Goal: Task Accomplishment & Management: Manage account settings

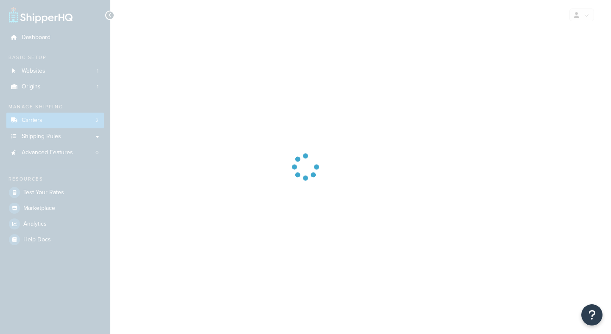
select select "ups"
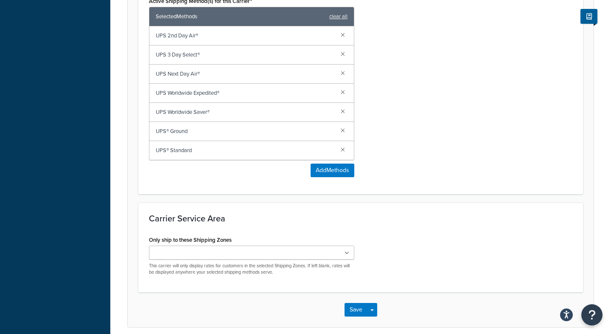
scroll to position [520, 0]
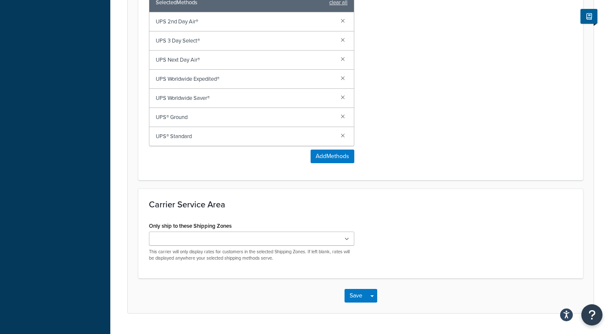
click at [309, 232] on ul at bounding box center [251, 238] width 205 height 14
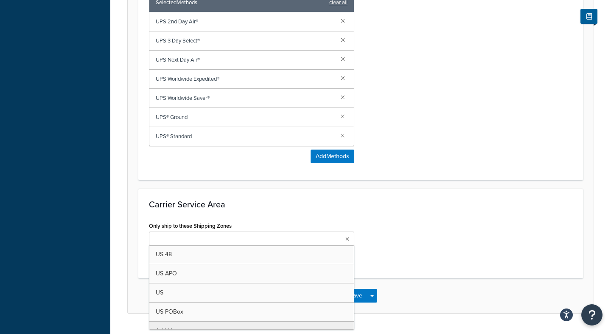
scroll to position [543, 0]
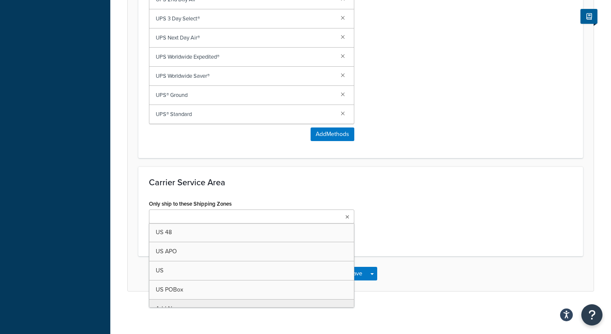
click at [374, 170] on div "Carrier Service Area Only ship to these Shipping Zones US 48 US APO [GEOGRAPHIC…" at bounding box center [360, 211] width 445 height 90
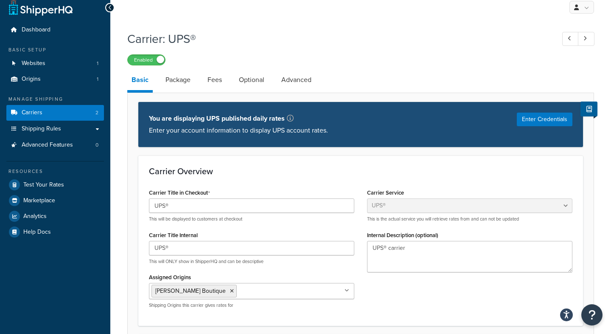
scroll to position [6, 0]
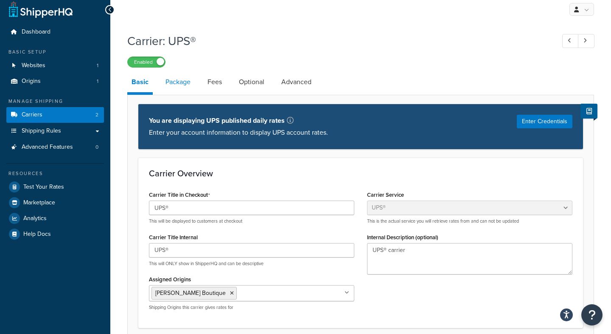
click at [177, 85] on link "Package" at bounding box center [178, 82] width 34 height 20
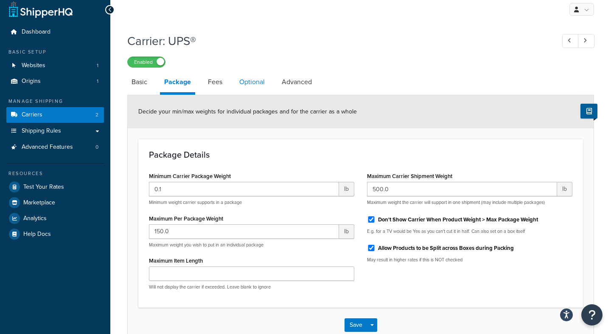
click at [254, 86] on link "Optional" at bounding box center [252, 82] width 34 height 20
select select "business"
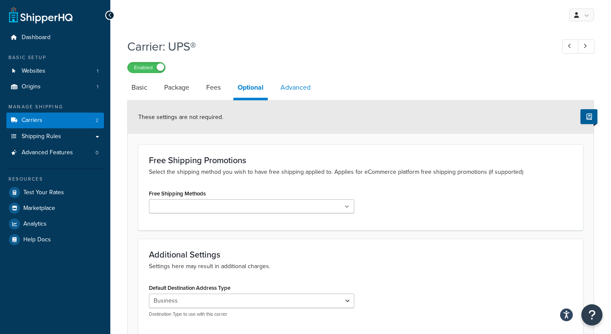
click at [300, 93] on link "Advanced" at bounding box center [295, 87] width 39 height 20
select select "false"
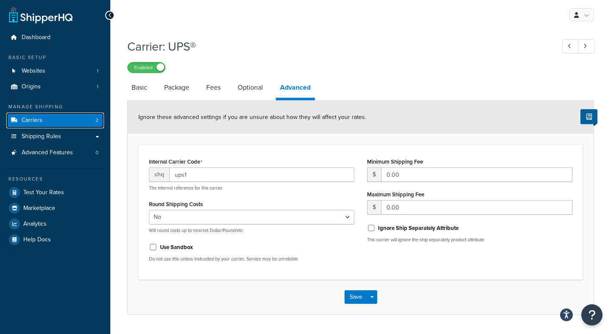
click at [83, 121] on link "Carriers 2" at bounding box center [55, 120] width 98 height 16
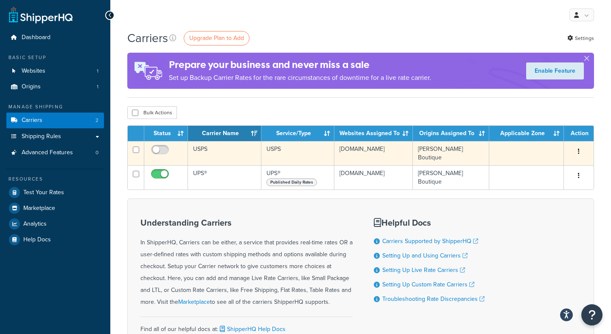
click at [577, 150] on button "button" at bounding box center [579, 152] width 12 height 14
click at [547, 184] on link "Delete" at bounding box center [544, 185] width 67 height 17
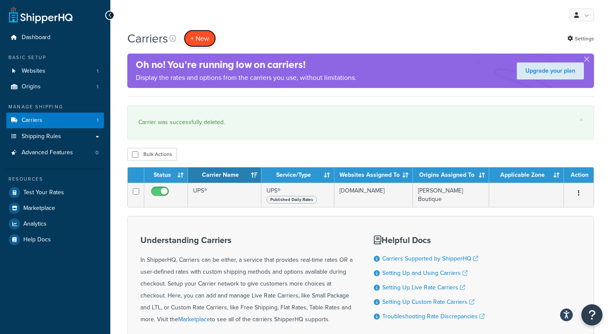
click at [202, 37] on button "+ New" at bounding box center [200, 38] width 32 height 17
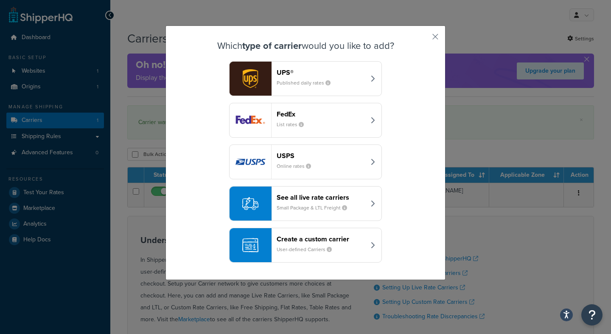
click at [360, 205] on div "See all live rate carriers Small Package & LTL Freight" at bounding box center [321, 203] width 89 height 20
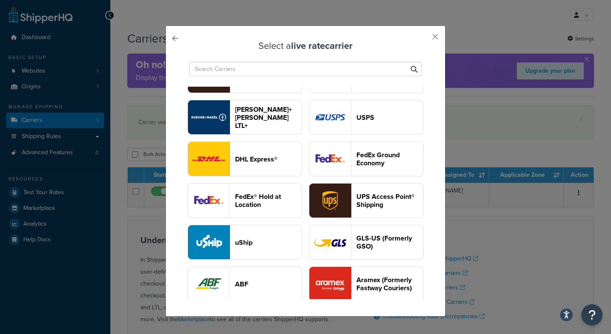
scroll to position [34, 0]
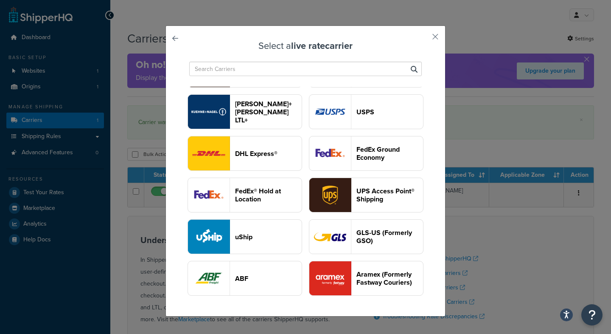
click at [365, 201] on header "UPS Access Point® Shipping" at bounding box center [390, 195] width 67 height 16
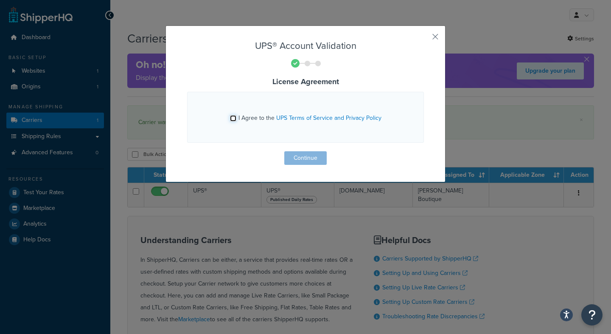
click at [232, 118] on input "I Agree to the UPS Terms of Service and Privacy Policy" at bounding box center [233, 118] width 6 height 6
checkbox input "true"
click at [306, 165] on div "UPS® Account Validation License Agreement I Agree to the UPS Terms of Service a…" at bounding box center [306, 103] width 280 height 157
click at [309, 159] on button "Continue" at bounding box center [305, 158] width 42 height 14
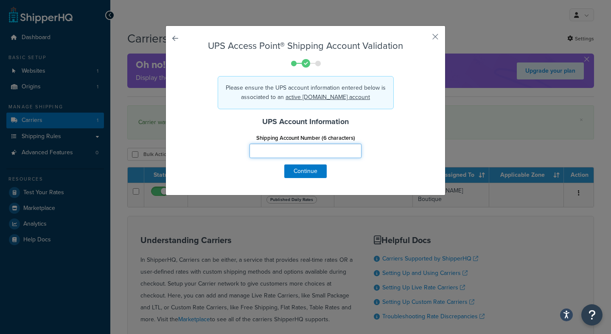
click at [309, 149] on input "Shipping Account Number (6 characters)" at bounding box center [306, 150] width 112 height 14
type input "003B5E"
click at [314, 170] on button "Continue" at bounding box center [305, 171] width 42 height 14
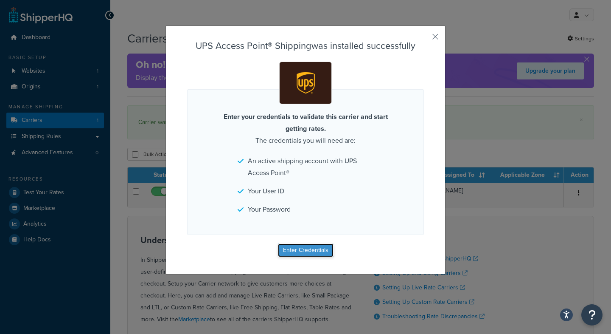
click at [305, 255] on button "Enter Credentials" at bounding box center [306, 250] width 56 height 14
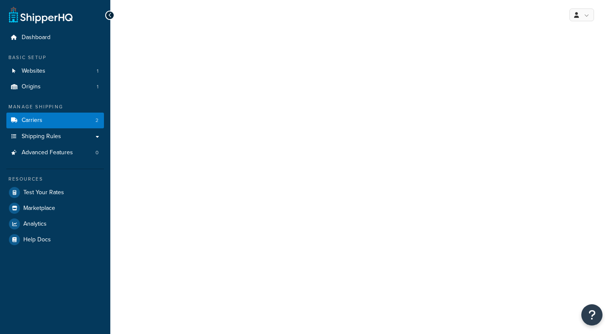
select select "accessPoint"
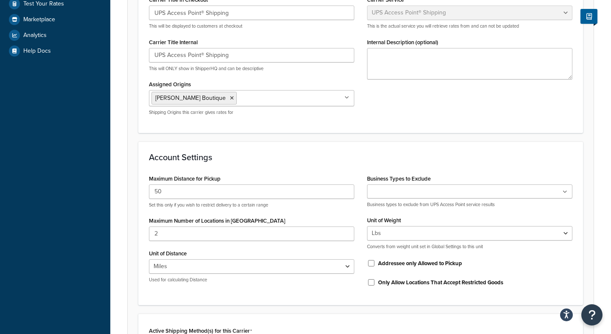
scroll to position [189, 0]
click at [258, 194] on input "50" at bounding box center [251, 191] width 205 height 14
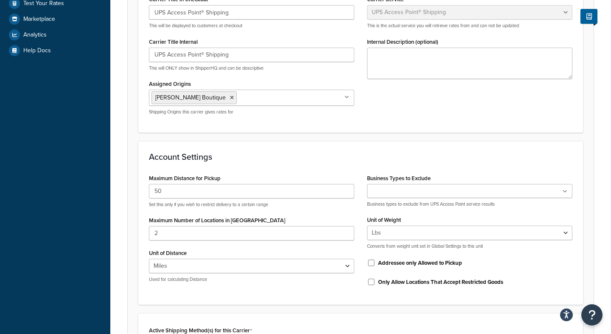
click at [325, 208] on p "Set this only if you wish to restrict delivery to a certain range" at bounding box center [251, 204] width 205 height 6
click at [317, 188] on input "50" at bounding box center [251, 191] width 205 height 14
type input "5"
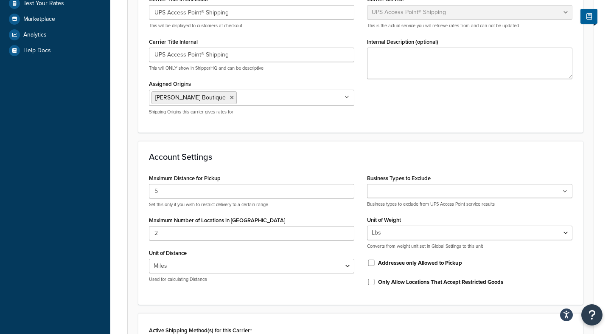
click at [326, 149] on div "Account Settings Maximum Distance for Pickup 5 Set this only if you wish to res…" at bounding box center [360, 223] width 445 height 164
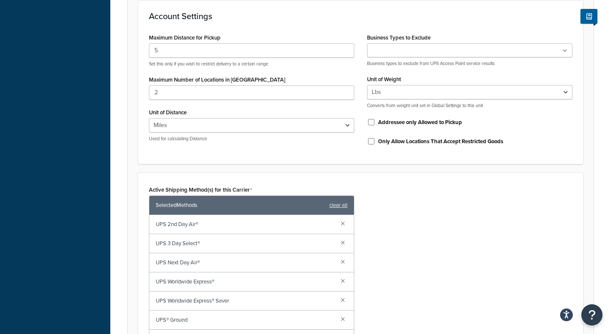
scroll to position [330, 0]
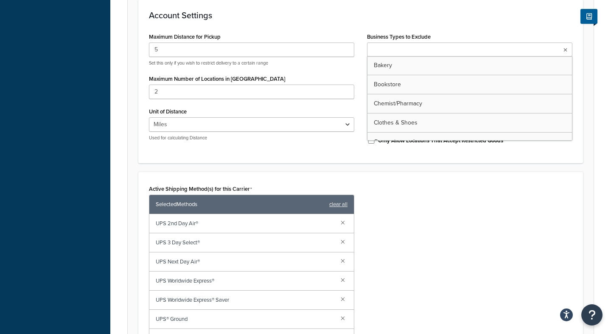
click at [419, 50] on input "Business Types to Exclude" at bounding box center [407, 49] width 75 height 9
click at [432, 28] on div "Account Settings Maximum Distance for Pickup 5 Set this only if you wish to res…" at bounding box center [360, 82] width 445 height 164
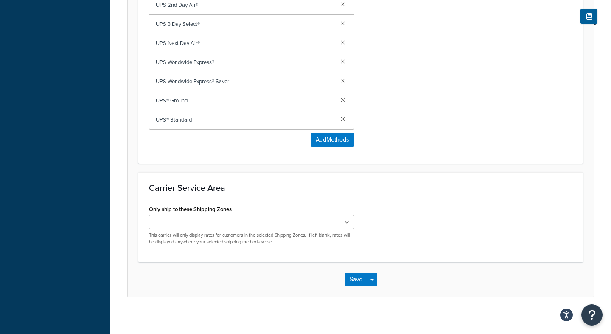
scroll to position [550, 0]
click at [333, 223] on ul at bounding box center [251, 221] width 205 height 14
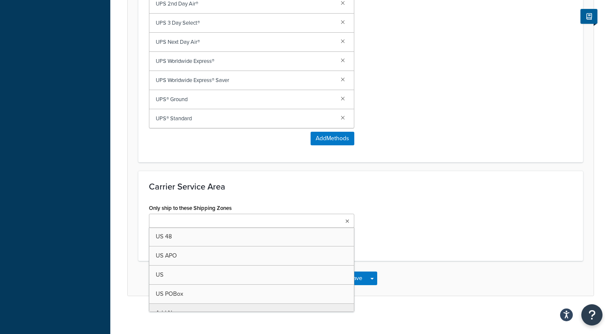
click at [351, 198] on div "Carrier Service Area Only ship to these Shipping Zones US 48 US APO US US POBox…" at bounding box center [360, 216] width 445 height 90
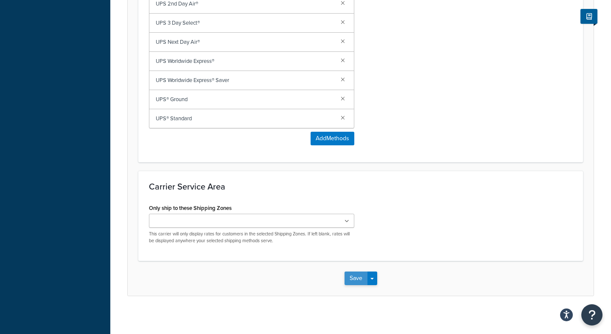
click at [351, 281] on button "Save" at bounding box center [356, 278] width 23 height 14
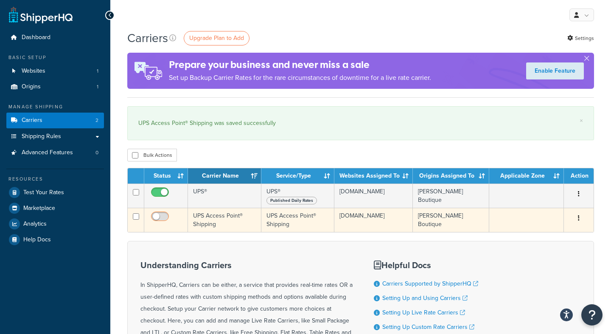
click at [164, 214] on input "checkbox" at bounding box center [160, 218] width 23 height 11
checkbox input "true"
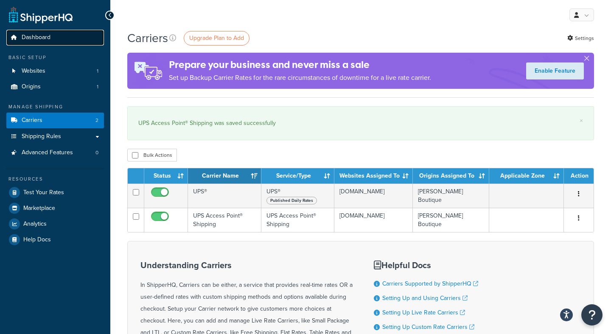
click at [57, 37] on link "Dashboard" at bounding box center [55, 38] width 98 height 16
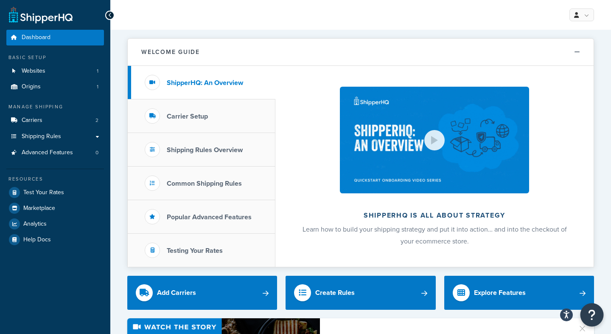
click at [593, 316] on icon "Open Resource Center" at bounding box center [592, 315] width 8 height 12
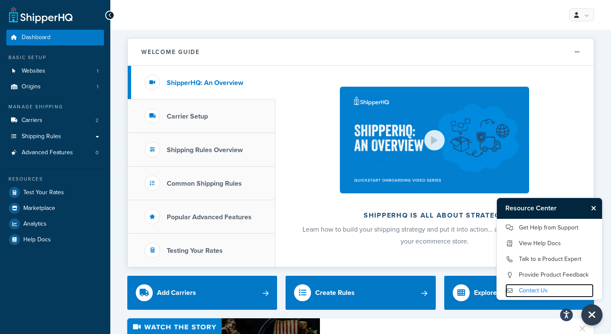
click at [545, 285] on link "Contact Us" at bounding box center [550, 291] width 88 height 14
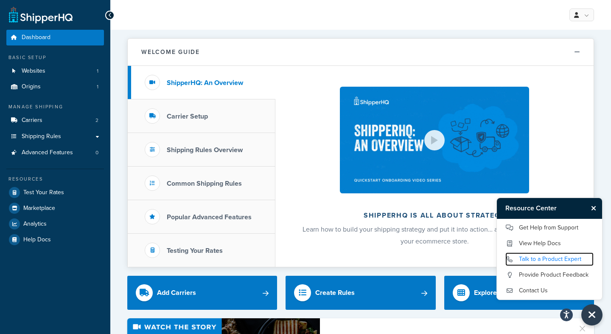
click at [537, 258] on link "Talk to a Product Expert" at bounding box center [550, 259] width 88 height 14
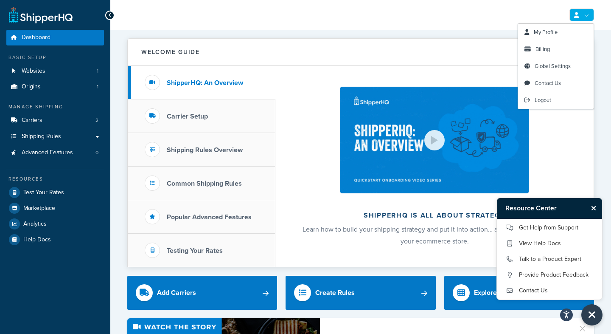
click at [579, 15] on link at bounding box center [582, 14] width 25 height 13
click at [549, 34] on span "My Profile" at bounding box center [546, 32] width 24 height 8
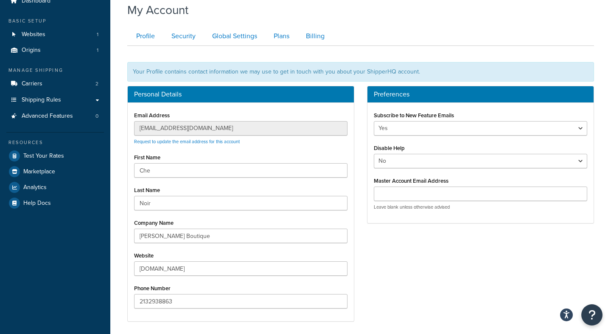
scroll to position [28, 0]
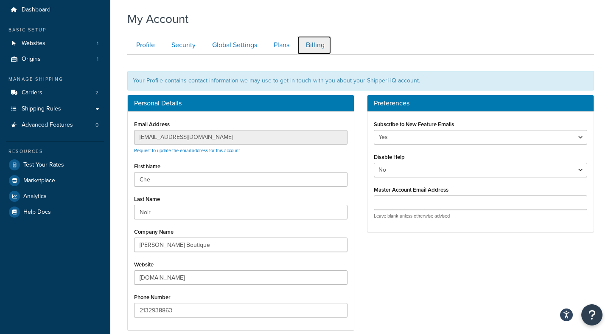
click at [314, 45] on link "Billing" at bounding box center [314, 45] width 34 height 19
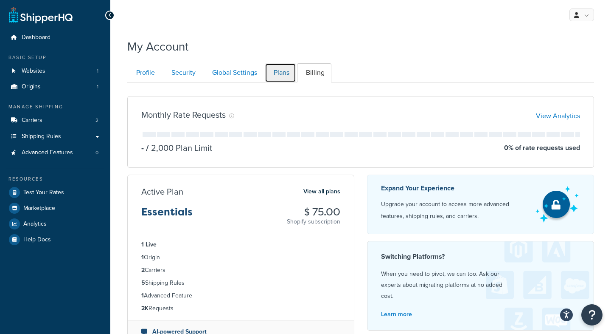
click at [288, 81] on link "Plans" at bounding box center [280, 72] width 31 height 19
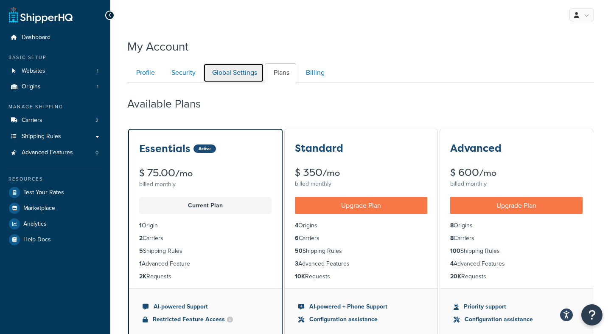
click at [229, 70] on link "Global Settings" at bounding box center [233, 72] width 61 height 19
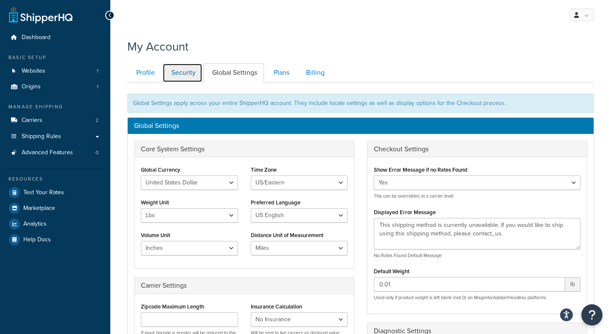
click at [182, 69] on link "Security" at bounding box center [183, 72] width 40 height 19
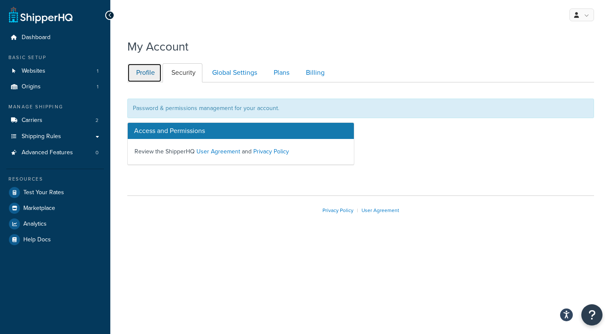
click at [151, 73] on link "Profile" at bounding box center [144, 72] width 34 height 19
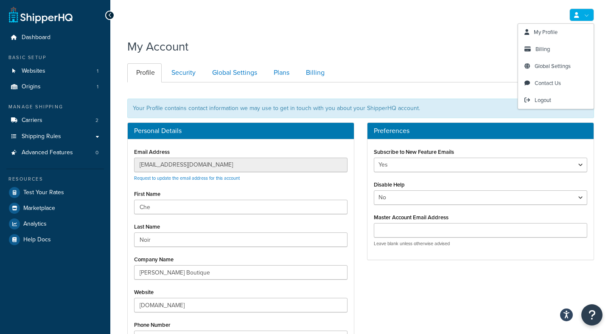
click at [583, 18] on link at bounding box center [582, 14] width 25 height 13
click at [543, 49] on span "Billing" at bounding box center [543, 49] width 14 height 8
